Goal: Information Seeking & Learning: Learn about a topic

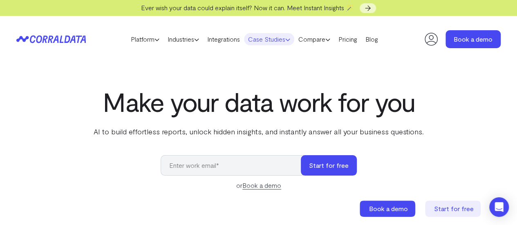
click at [277, 37] on link "Case Studies" at bounding box center [269, 39] width 50 height 12
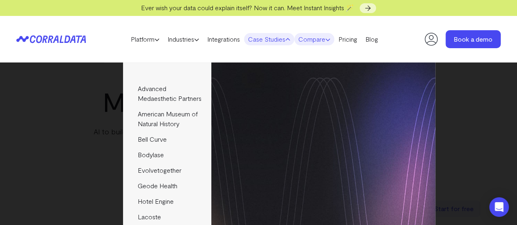
click at [334, 37] on link "Compare" at bounding box center [314, 39] width 40 height 12
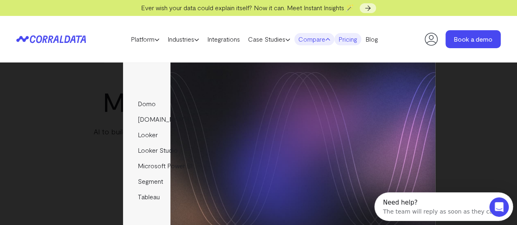
click at [361, 39] on link "Pricing" at bounding box center [347, 39] width 27 height 12
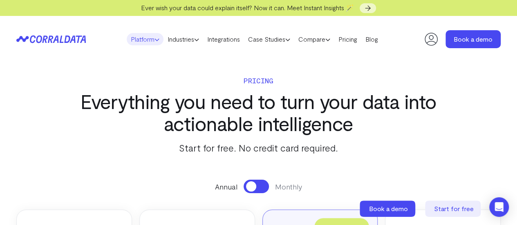
click at [139, 38] on link "Platform" at bounding box center [145, 39] width 37 height 12
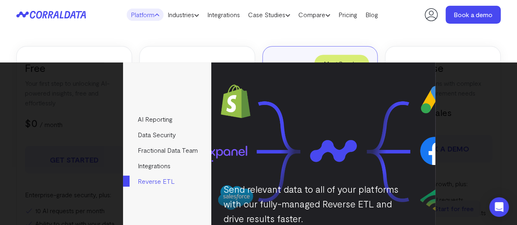
click at [404, 106] on img at bounding box center [323, 151] width 224 height 176
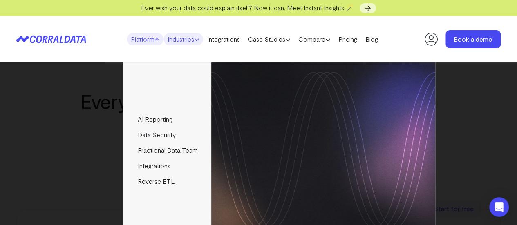
click at [179, 42] on link "Industries" at bounding box center [183, 39] width 40 height 12
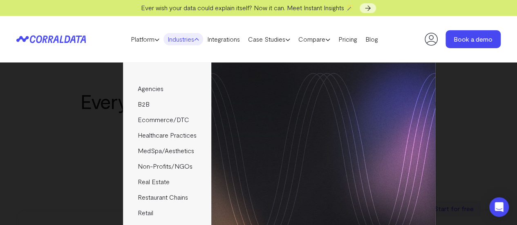
click at [82, 80] on div "Agencies Help your clients become data driven faster through seamless reporting…" at bounding box center [258, 159] width 353 height 192
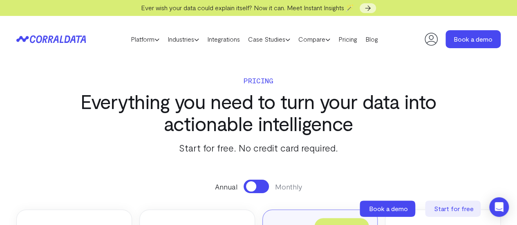
click at [59, 33] on header "Platform AI Reporting Use AI to effortlessly answer any business questions from…" at bounding box center [258, 39] width 484 height 47
click at [63, 38] on icon at bounding box center [47, 40] width 34 height 8
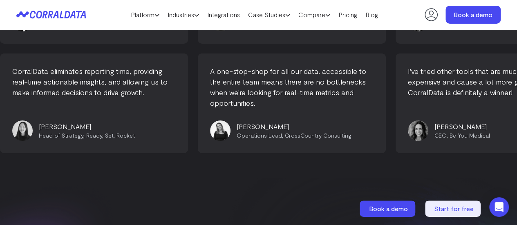
scroll to position [3047, 0]
